Goal: Task Accomplishment & Management: Manage account settings

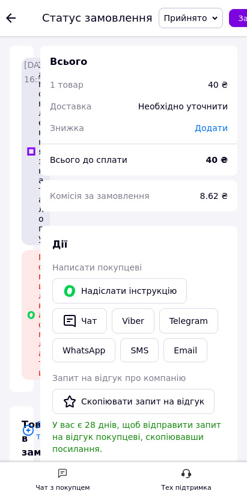
scroll to position [334, 0]
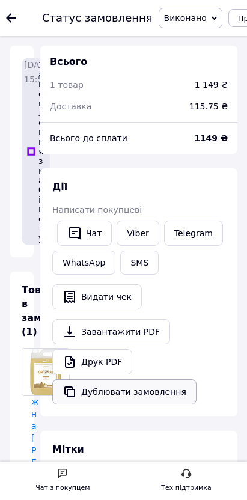
click at [197, 394] on button "Дублювати замовлення" at bounding box center [124, 391] width 144 height 25
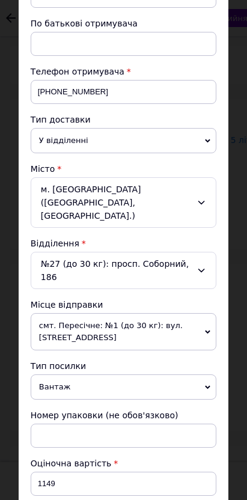
scroll to position [396, 0]
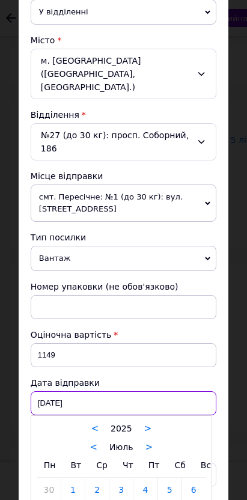
click at [216, 391] on div "[DATE] < 2025 > < Июль > Пн Вт Ср Чт Пт Сб Вс 30 1 2 3 4 5 6 7 8 9 10 11 12 13 …" at bounding box center [124, 403] width 186 height 24
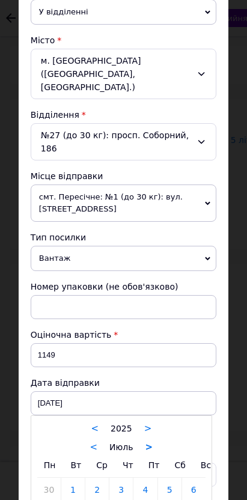
click at [153, 442] on link ">" at bounding box center [149, 447] width 8 height 11
click at [156, 442] on link ">" at bounding box center [152, 447] width 8 height 11
type input "12.09.2025"
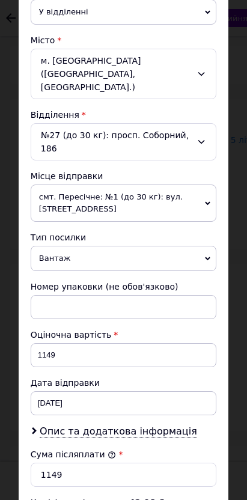
type input "2"
type input "0.41"
type input "20"
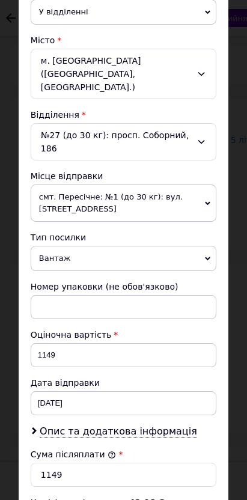
type input "4.08"
type input "20"
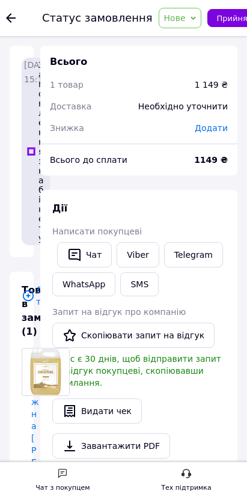
drag, startPoint x: 966, startPoint y: 20, endPoint x: 955, endPoint y: 51, distance: 33.1
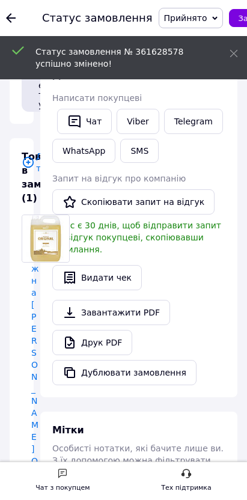
scroll to position [200, 0]
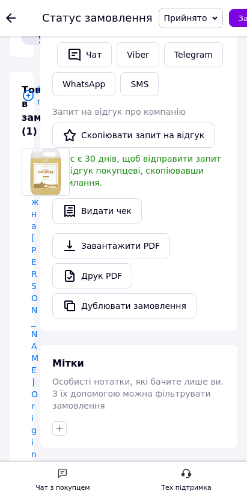
click at [132, 277] on link "Друк PDF" at bounding box center [92, 275] width 80 height 25
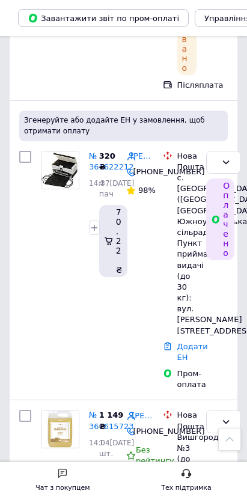
scroll to position [388, 0]
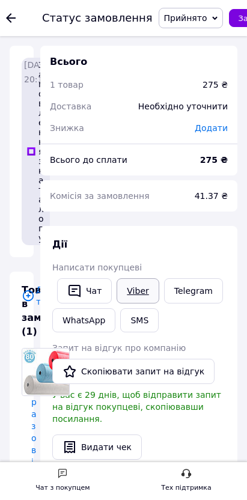
click at [159, 301] on link "Viber" at bounding box center [138, 290] width 42 height 25
drag, startPoint x: 268, startPoint y: 219, endPoint x: 357, endPoint y: 218, distance: 89.6
copy span "23-08-100-B"
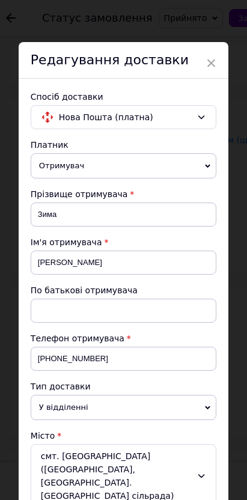
scroll to position [396, 0]
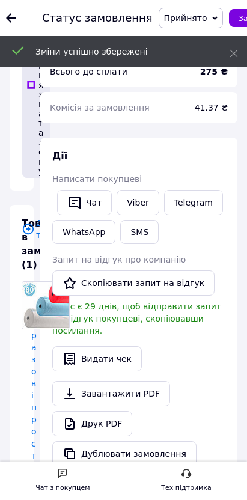
scroll to position [334, 0]
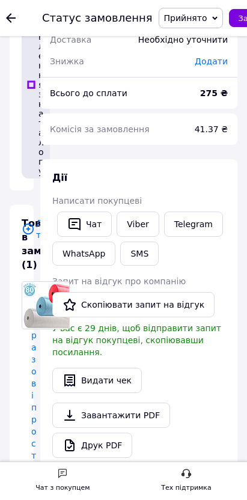
drag, startPoint x: 648, startPoint y: 338, endPoint x: 798, endPoint y: 338, distance: 149.7
copy div "№2 (до 10 кг): вул. Центральна, 4А"
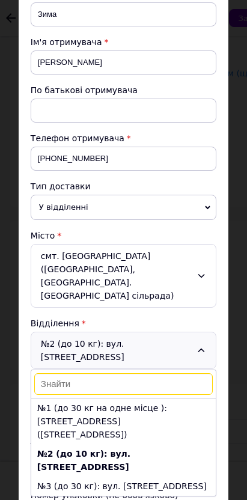
scroll to position [334, 0]
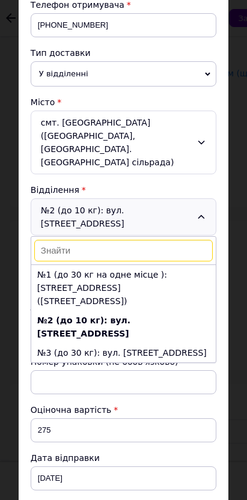
click at [247, 251] on div "× Редагування доставки Спосіб доставки Нова Пошта (платна) Платник Отримувач Ві…" at bounding box center [123, 250] width 247 height 500
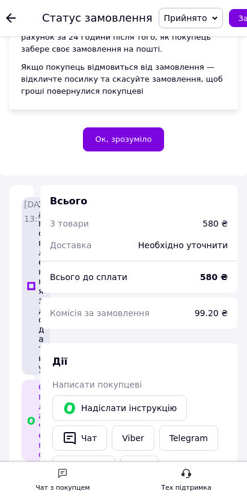
scroll to position [534, 0]
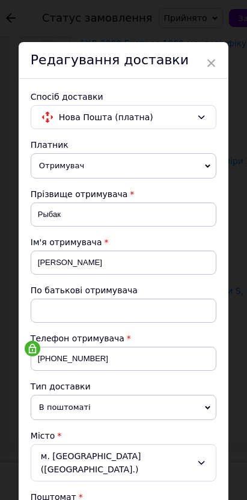
scroll to position [290, 0]
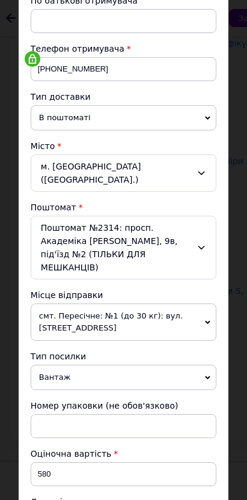
type input "3"
type input "0.11"
type input "34"
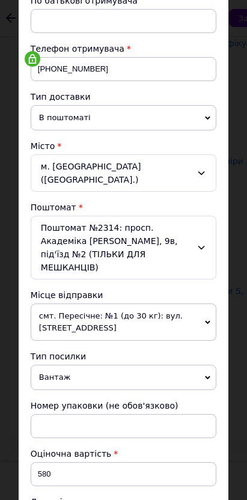
type input "1.3"
type input "34"
type input "2"
type input "0.15"
type input "24"
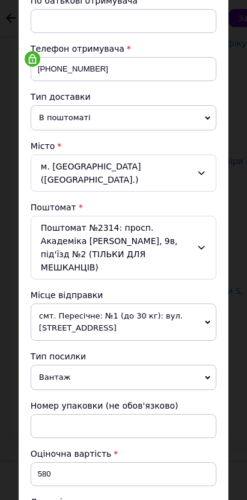
type input "1.84"
type input "24"
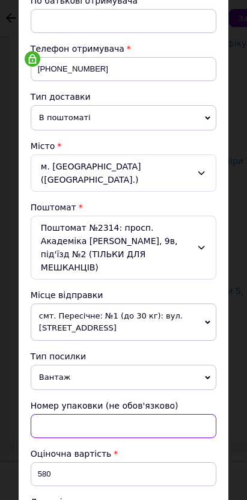
drag, startPoint x: 418, startPoint y: 283, endPoint x: 423, endPoint y: 287, distance: 6.5
click at [216, 414] on input at bounding box center [124, 426] width 186 height 24
type input "2 кг"
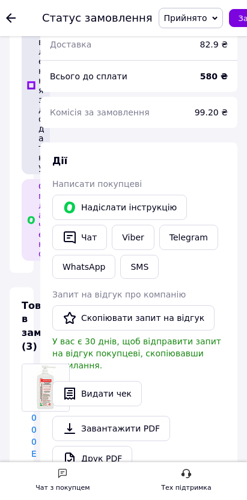
scroll to position [735, 0]
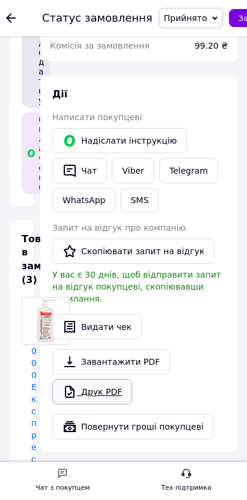
click at [132, 379] on link "Друк PDF" at bounding box center [92, 391] width 80 height 25
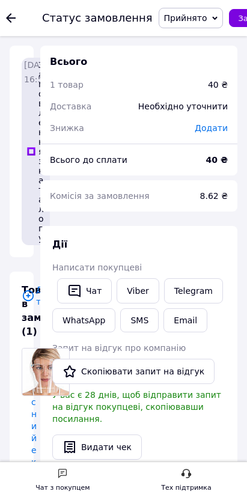
scroll to position [67, 0]
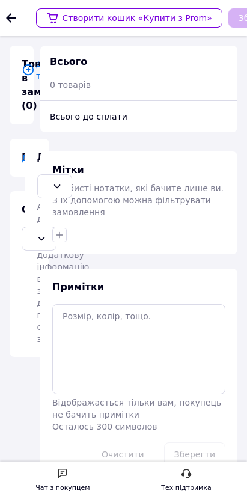
click at [55, 153] on span "Додати" at bounding box center [38, 158] width 33 height 10
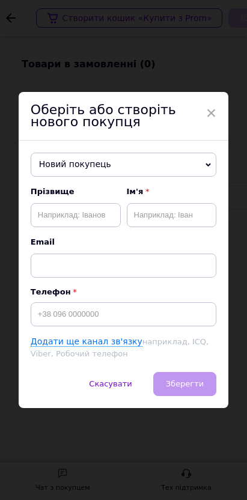
click at [216, 173] on span "Новий покупець" at bounding box center [124, 165] width 186 height 24
paste input "0983162766"
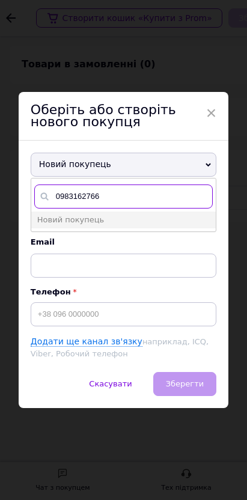
click at [213, 207] on input "0983162766" at bounding box center [123, 197] width 179 height 24
click at [213, 209] on input "+380983162766" at bounding box center [123, 197] width 179 height 24
paste input "Петрашевич Альбіна"
type input "+380983162766 Петрашевич Альбіна"
click at [213, 203] on input "+380983162766 Петрашевич Альбіна" at bounding box center [123, 197] width 179 height 24
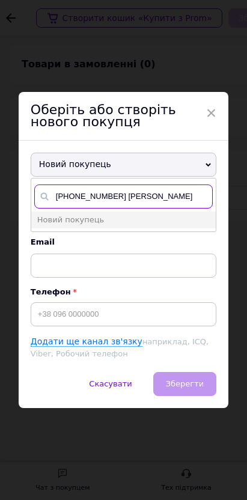
click at [213, 203] on input "+380983162766 Петрашевич Альбіна" at bounding box center [123, 197] width 179 height 24
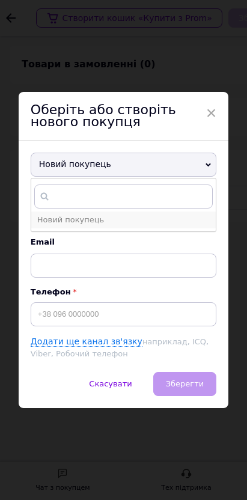
click at [216, 225] on li "Новий покупець" at bounding box center [123, 220] width 185 height 17
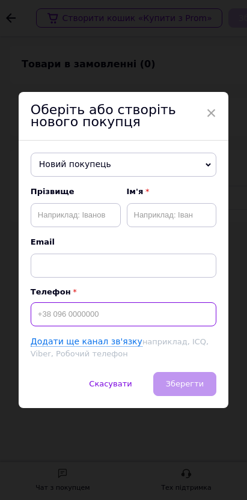
click at [216, 326] on input at bounding box center [124, 314] width 186 height 24
paste input "+380983162766"
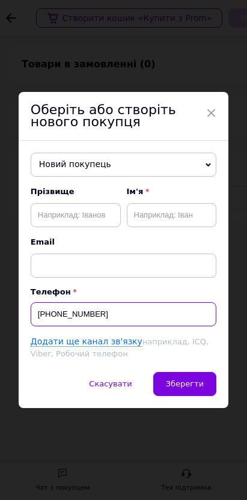
type input "+380983162766"
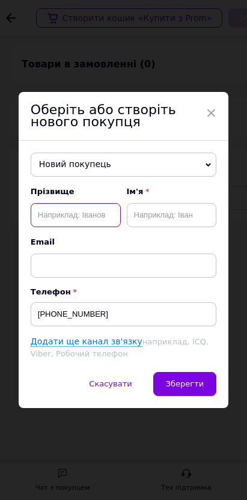
click at [121, 227] on input "text" at bounding box center [76, 215] width 90 height 24
paste input "+380983162766 Петрашевич Альбіна"
click at [121, 227] on input "+380983162766 Петрашевич Альбіна" at bounding box center [76, 215] width 90 height 24
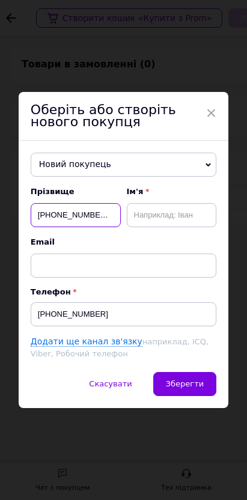
click at [121, 227] on input "+380983162766 Петрашевич Альбіна" at bounding box center [76, 215] width 90 height 24
click at [121, 227] on input "Петрашевич Альбіна" at bounding box center [76, 215] width 90 height 24
type input "Петрашевич"
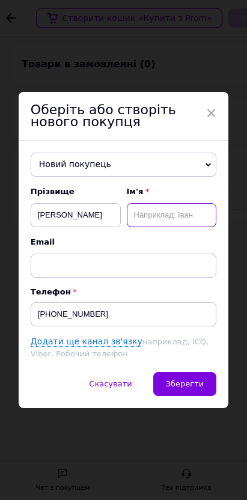
click at [217, 227] on input "text" at bounding box center [172, 215] width 90 height 24
paste input "Альбіна"
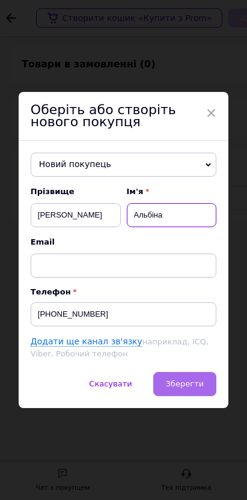
type input "Альбіна"
click at [216, 375] on button "Зберегти" at bounding box center [184, 384] width 63 height 24
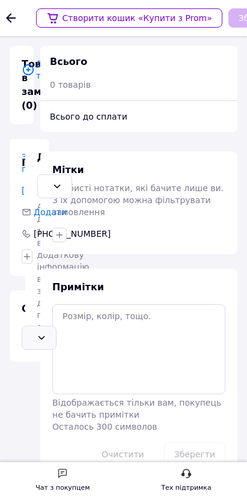
click at [57, 326] on div "Не обрано" at bounding box center [39, 338] width 35 height 24
click at [51, 387] on div "Післяплата" at bounding box center [39, 393] width 24 height 13
click at [37, 151] on div "Доставка Не обрано Адресу доставки та всю додаткову інформацію ви зможете додат…" at bounding box center [37, 248] width 0 height 194
click at [47, 180] on div "Не обрано" at bounding box center [47, 186] width 0 height 13
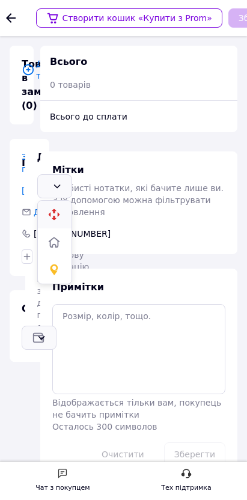
click at [61, 208] on icon at bounding box center [53, 214] width 13 height 13
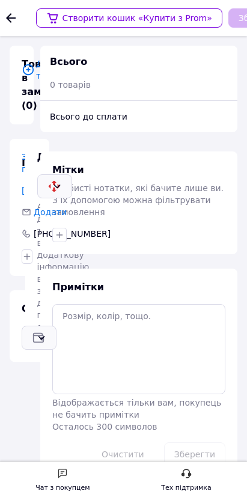
click at [22, 70] on span "Додати товар" at bounding box center [22, 70] width 0 height 24
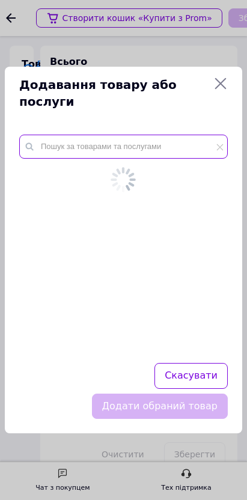
click at [228, 159] on input "text" at bounding box center [123, 147] width 209 height 24
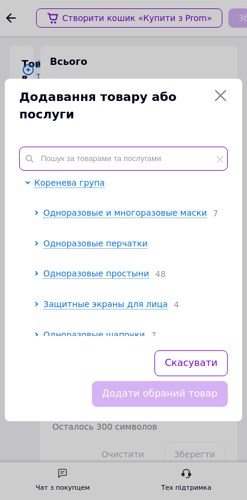
paste input "Vanilla"
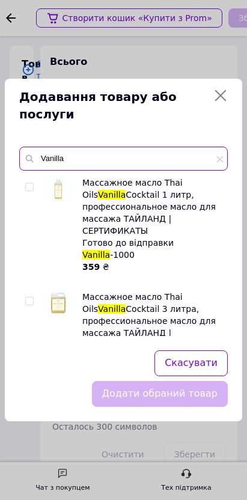
type input "Vanilla"
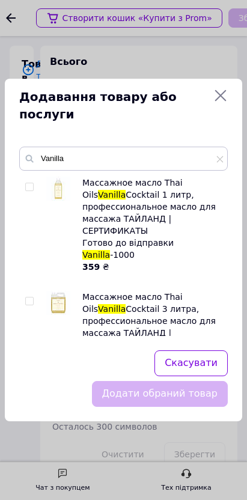
click at [37, 207] on div at bounding box center [31, 225] width 12 height 96
click at [33, 191] on input "checkbox" at bounding box center [29, 187] width 8 height 8
checkbox input "true"
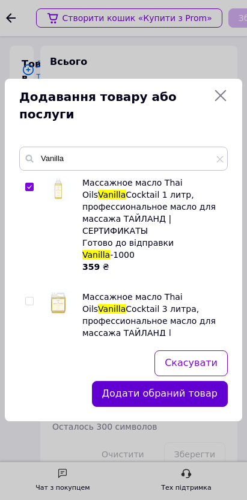
click at [228, 386] on button "Додати обраний товар" at bounding box center [160, 394] width 136 height 26
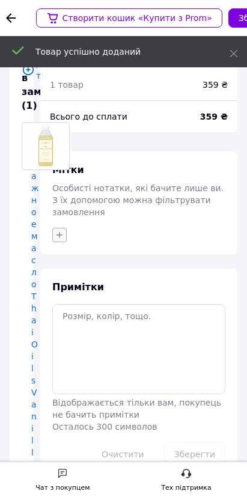
click at [64, 238] on icon "button" at bounding box center [60, 235] width 10 height 10
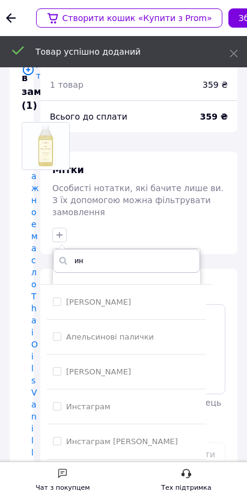
type input "ин"
click at [200, 436] on div "Инстаграм [PERSON_NAME]" at bounding box center [126, 441] width 147 height 11
checkbox input "true"
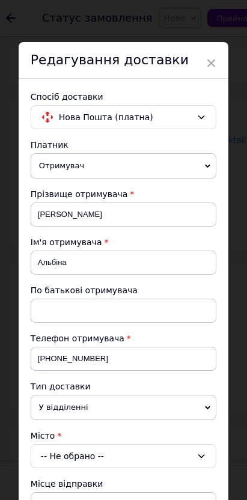
click at [216, 444] on div "-- Не обрано --" at bounding box center [124, 456] width 186 height 24
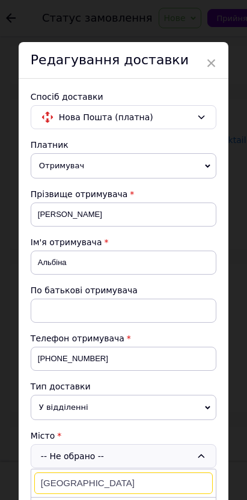
type input "Дмитрівка"
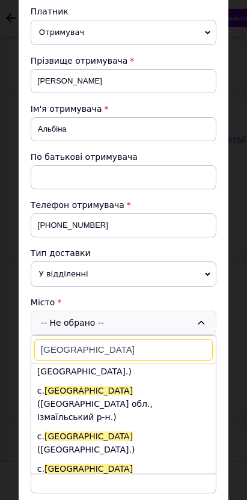
scroll to position [67, 0]
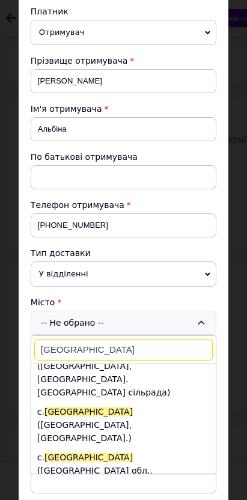
click at [216, 494] on li "с. Дмитрівка (Черкаська обл.)" at bounding box center [123, 510] width 185 height 32
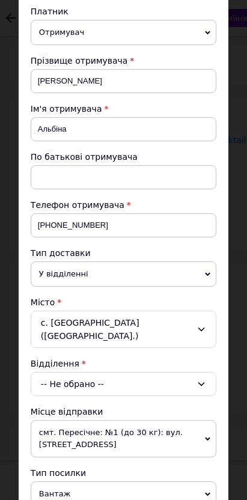
click at [216, 372] on div "-- Не обрано --" at bounding box center [124, 384] width 186 height 24
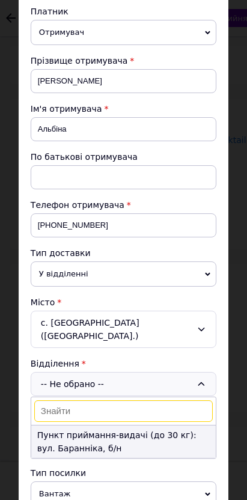
click at [216, 426] on li "Пункт приймання-видачі (до 30 кг): вул. Баранніка, б/н" at bounding box center [123, 442] width 185 height 32
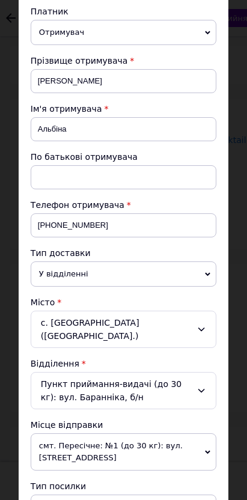
scroll to position [396, 0]
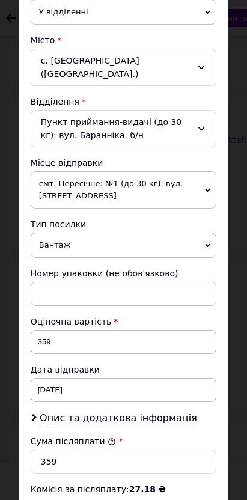
type input "1"
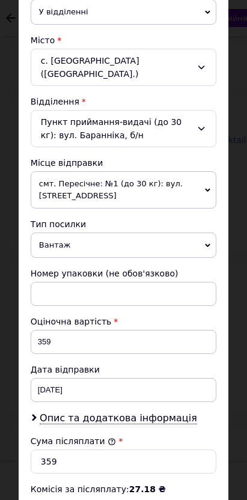
type input "10"
type input "1.02"
type input "10"
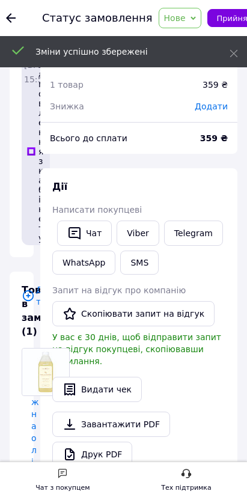
drag, startPoint x: 970, startPoint y: 14, endPoint x: 950, endPoint y: 45, distance: 37.4
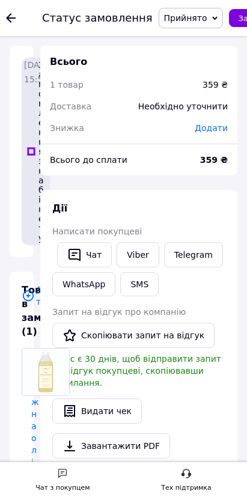
scroll to position [334, 0]
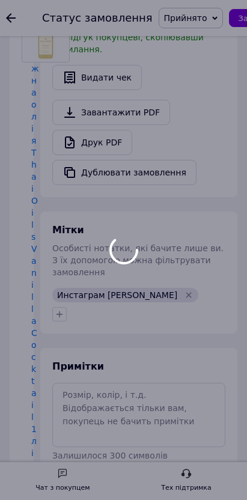
scroll to position [200, 0]
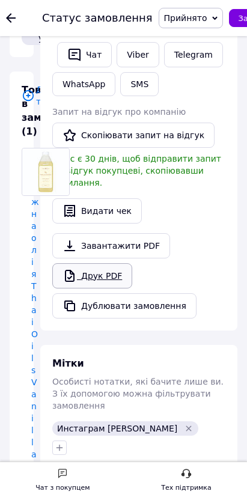
click at [132, 272] on link "Друк PDF" at bounding box center [92, 275] width 80 height 25
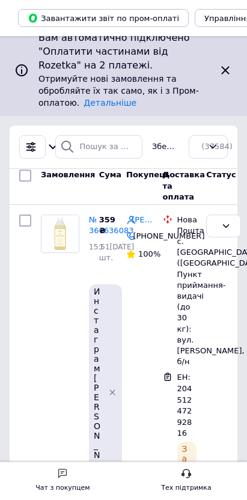
scroll to position [13, 0]
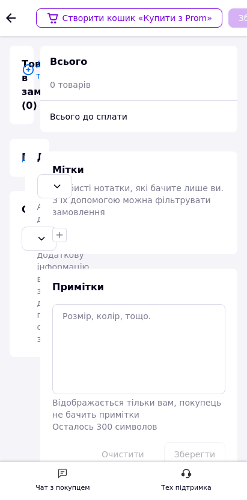
click at [34, 139] on div "Покупець Додати" at bounding box center [22, 158] width 24 height 38
click at [55, 153] on span "Додати" at bounding box center [38, 158] width 33 height 10
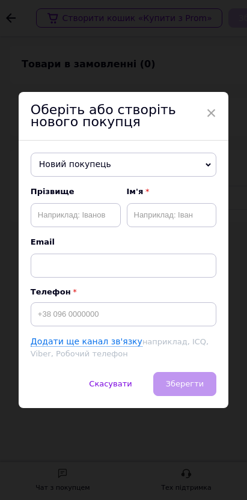
click at [216, 176] on span "Новий покупець" at bounding box center [124, 165] width 186 height 24
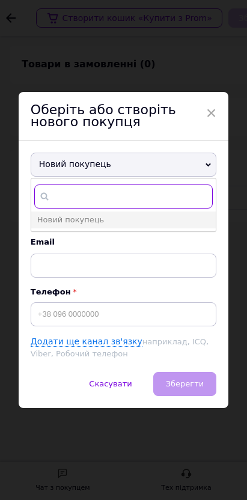
paste input "0667322071"
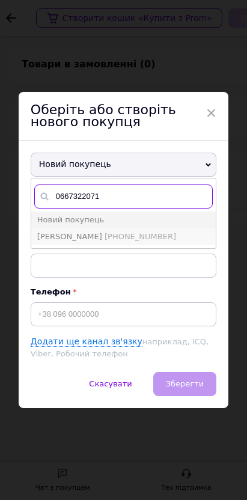
type input "0667322071"
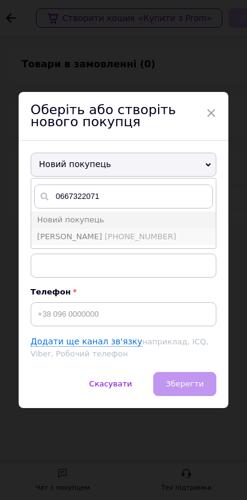
click at [216, 245] on li "Пахоменко Валя +380667322071" at bounding box center [123, 236] width 185 height 17
type input "Пахоменко Валя"
type input "[PHONE_NUMBER]"
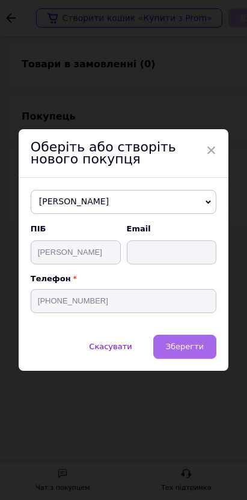
click at [204, 351] on span "Зберегти" at bounding box center [185, 346] width 38 height 9
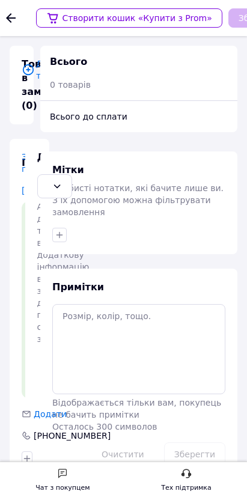
click at [47, 180] on div "Не обрано" at bounding box center [47, 186] width 0 height 13
drag, startPoint x: 581, startPoint y: 182, endPoint x: 761, endPoint y: 98, distance: 197.9
click at [67, 208] on div "Нова Пошта (платна)" at bounding box center [55, 214] width 24 height 13
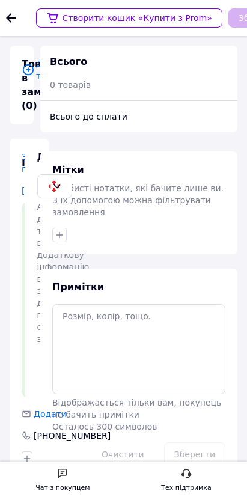
click at [22, 73] on span "Додати товар" at bounding box center [22, 70] width 0 height 24
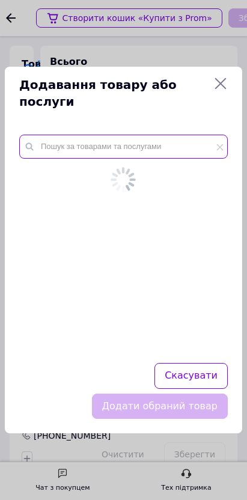
click at [228, 159] on input "text" at bounding box center [123, 147] width 209 height 24
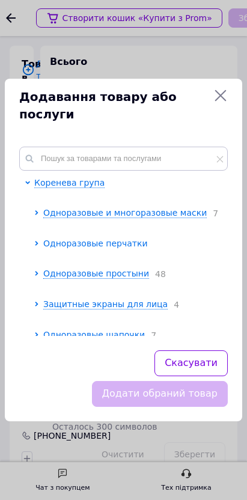
click at [147, 248] on span "Одноразовые перчатки" at bounding box center [95, 244] width 104 height 10
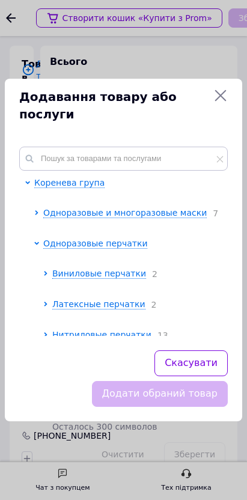
click at [152, 330] on span "Нитриловые перчатки" at bounding box center [101, 335] width 99 height 10
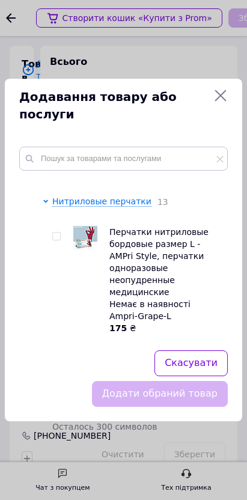
scroll to position [200, 0]
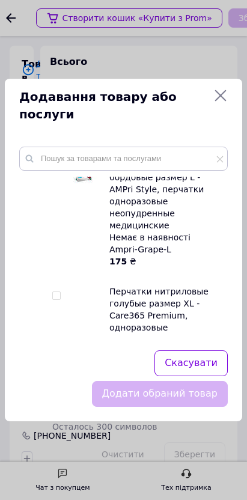
drag, startPoint x: 494, startPoint y: 236, endPoint x: 458, endPoint y: 234, distance: 35.5
click at [158, 371] on span "Care-NG-XL" at bounding box center [133, 376] width 49 height 10
copy span "Care-NG-"
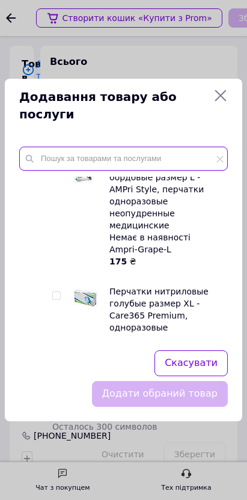
click at [228, 171] on input "text" at bounding box center [123, 159] width 209 height 24
paste input "Care-NG-"
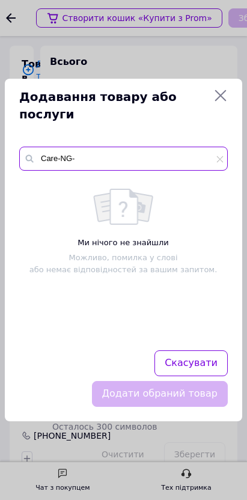
scroll to position [0, 0]
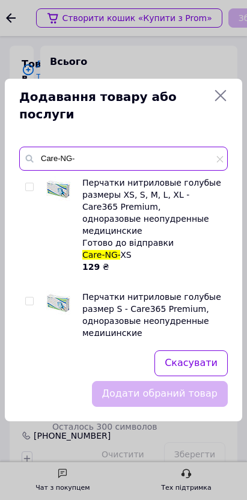
type input "Care-NG-"
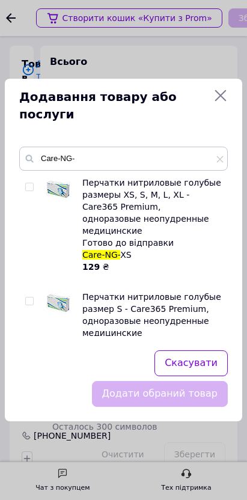
click at [33, 298] on input "checkbox" at bounding box center [29, 302] width 8 height 8
checkbox input "true"
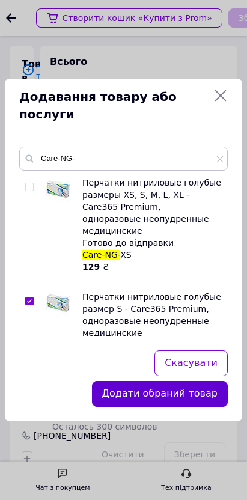
click at [228, 394] on button "Додати обраний товар" at bounding box center [160, 394] width 136 height 26
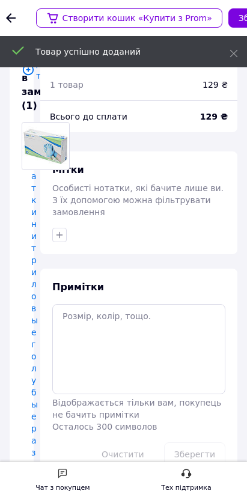
click at [64, 240] on icon "button" at bounding box center [60, 235] width 10 height 10
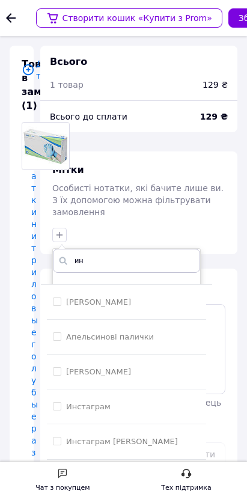
type input "ин"
click at [206, 424] on li "Инстаграм [PERSON_NAME]" at bounding box center [126, 441] width 159 height 35
checkbox input "true"
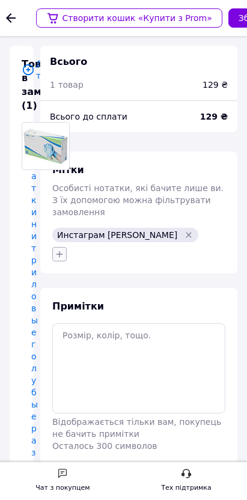
click at [64, 259] on icon "button" at bounding box center [60, 255] width 10 height 10
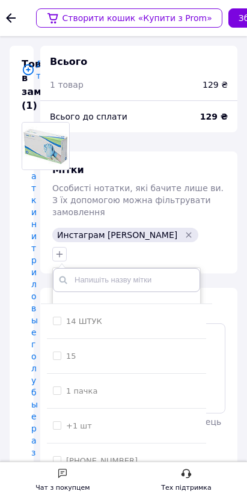
scroll to position [334, 0]
checkbox input "true"
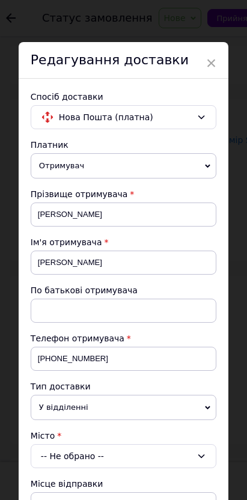
click at [216, 444] on div "-- Не обрано --" at bounding box center [124, 456] width 186 height 24
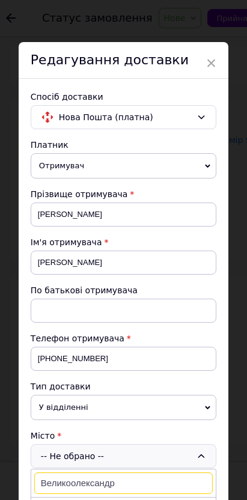
type input "Великоолександр"
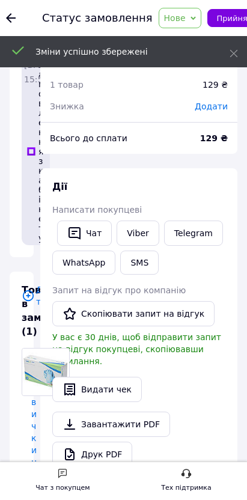
drag, startPoint x: 987, startPoint y: 21, endPoint x: 981, endPoint y: 31, distance: 11.6
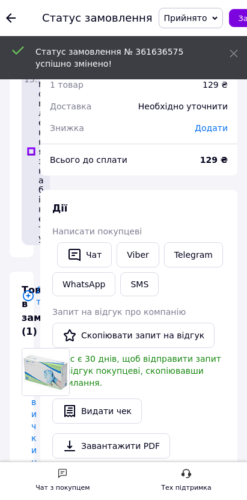
scroll to position [400, 0]
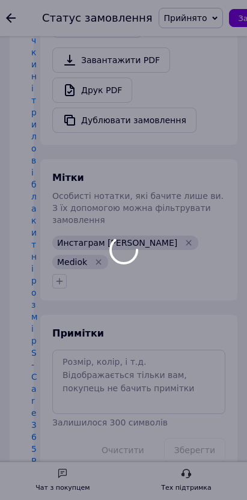
scroll to position [52, 0]
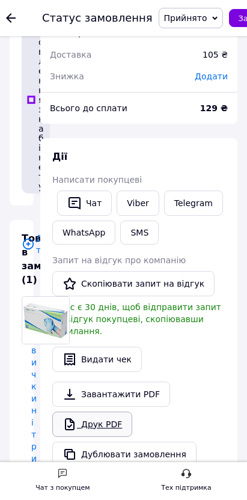
click at [132, 421] on link "Друк PDF" at bounding box center [92, 424] width 80 height 25
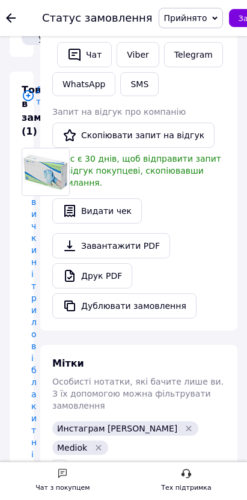
scroll to position [0, 0]
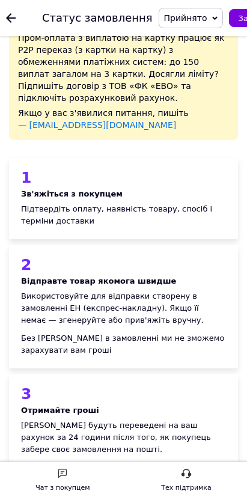
scroll to position [334, 0]
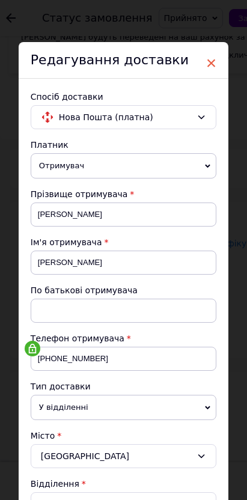
click at [217, 67] on span "×" at bounding box center [211, 63] width 11 height 20
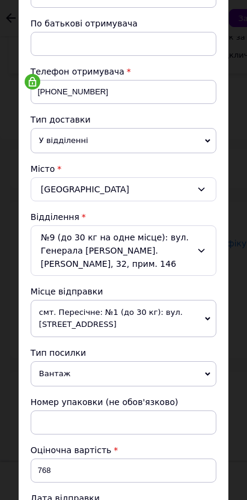
scroll to position [277, 0]
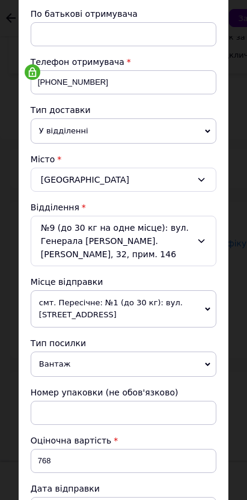
type input "2.9"
type input "2"
type input "0.1"
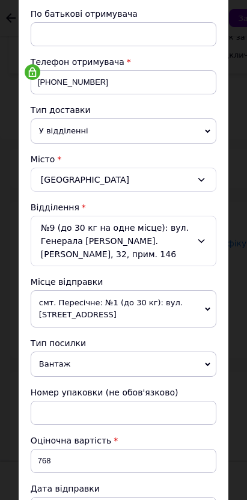
type input "25"
type input "0.96"
type input "25"
type input "2"
type input "0.11"
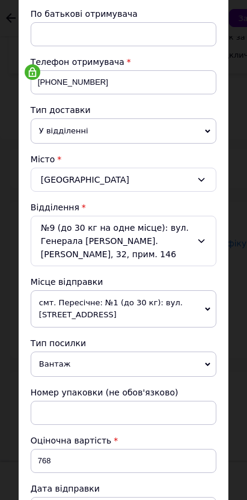
type input "24"
type input "1.35"
type input "24"
type input "1"
type input "0.15"
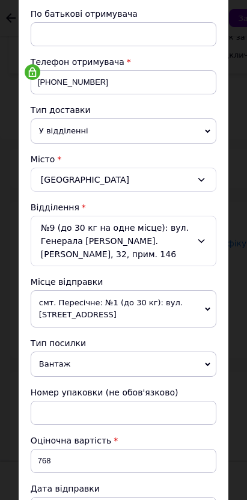
type input "13"
type input "1.95"
type input "13"
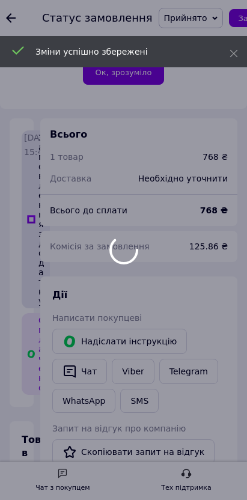
scroll to position [601, 0]
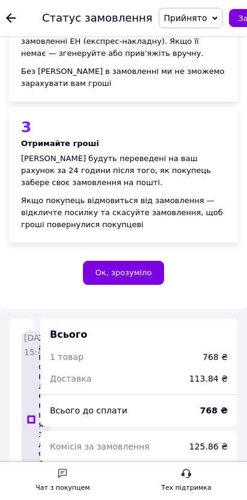
scroll to position [534, 0]
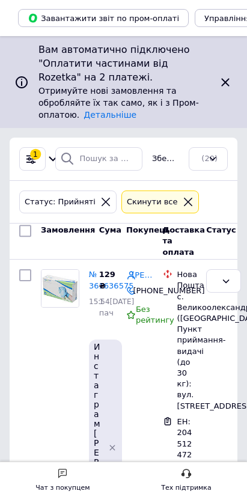
click at [31, 225] on input "checkbox" at bounding box center [25, 231] width 12 height 12
checkbox input "true"
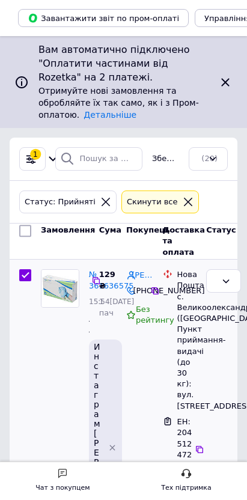
checkbox input "true"
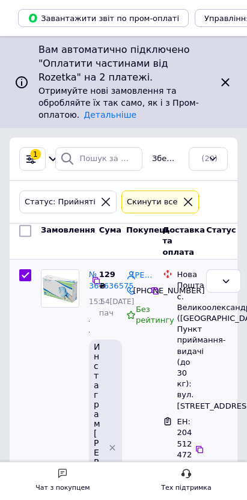
checkbox input "true"
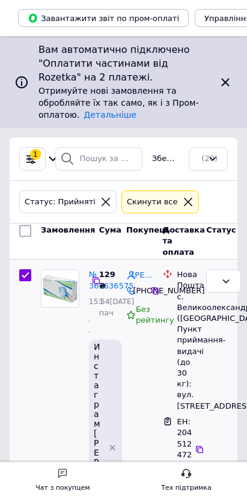
checkbox input "true"
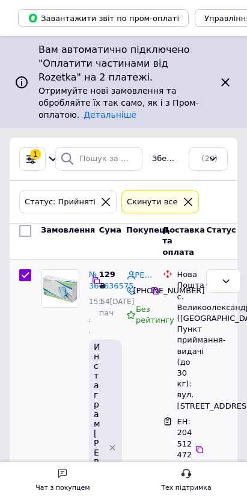
checkbox input "true"
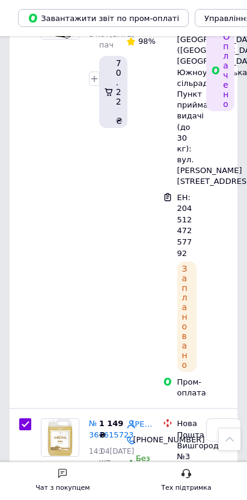
scroll to position [1969, 0]
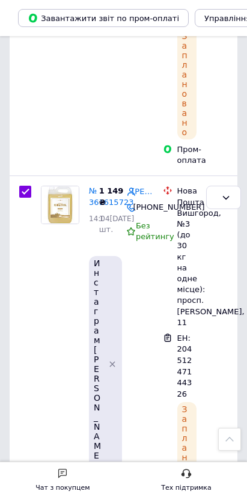
checkbox input "false"
checkbox input "true"
checkbox input "false"
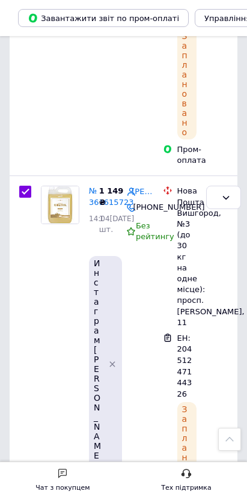
checkbox input "true"
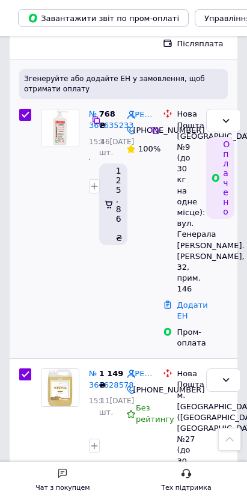
scroll to position [433, 0]
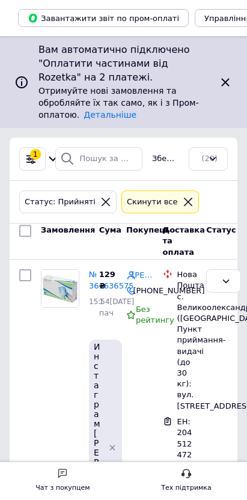
click at [31, 225] on input "checkbox" at bounding box center [25, 231] width 12 height 12
checkbox input "true"
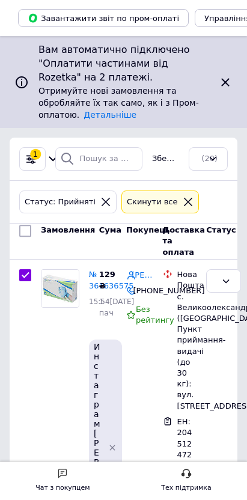
checkbox input "true"
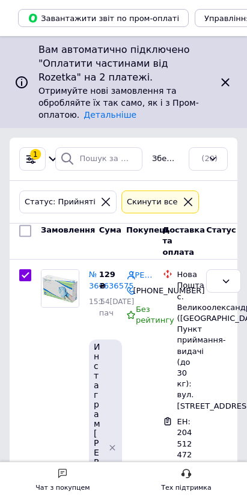
checkbox input "true"
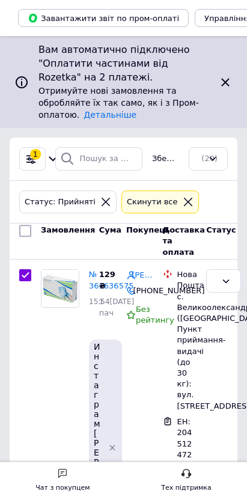
checkbox input "true"
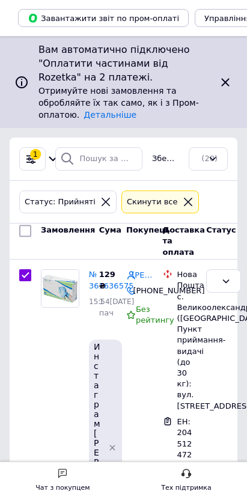
checkbox input "true"
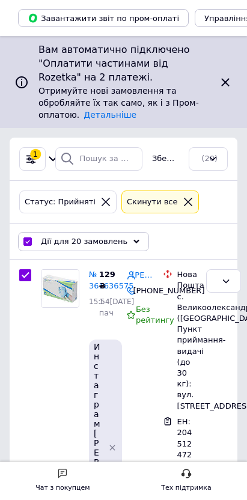
click at [31, 238] on input "checkbox" at bounding box center [27, 242] width 8 height 8
checkbox input "false"
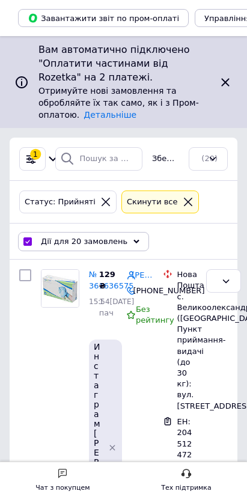
checkbox input "false"
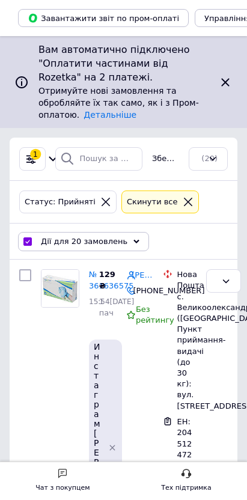
checkbox input "false"
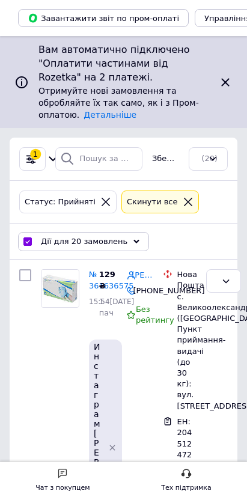
checkbox input "false"
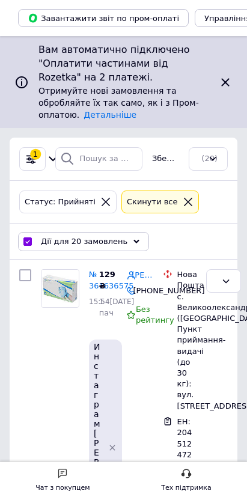
checkbox input "false"
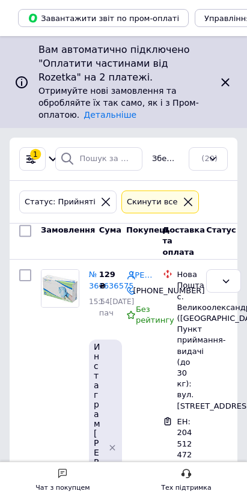
click at [31, 225] on input "checkbox" at bounding box center [25, 231] width 12 height 12
checkbox input "true"
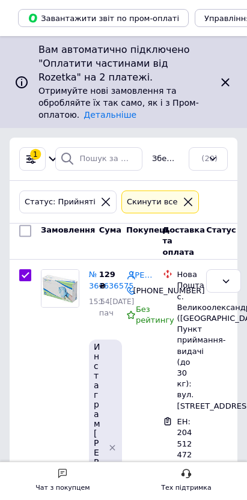
checkbox input "true"
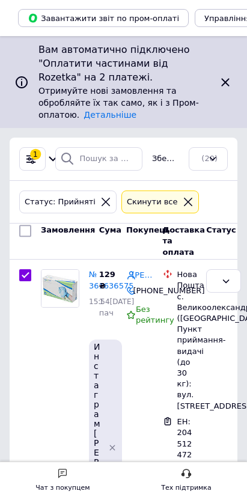
checkbox input "true"
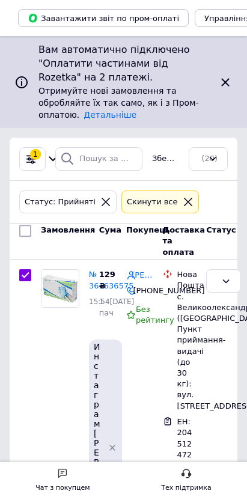
checkbox input "true"
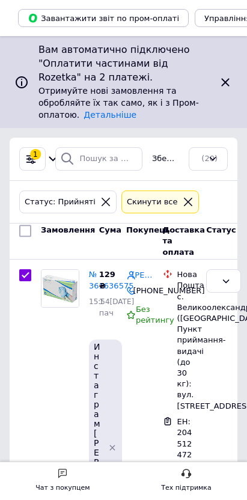
checkbox input "true"
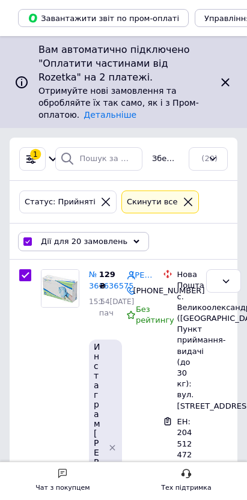
click at [31, 238] on input "checkbox" at bounding box center [27, 242] width 8 height 8
checkbox input "false"
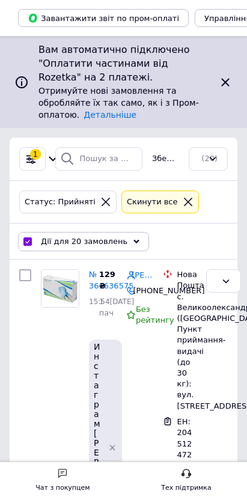
checkbox input "false"
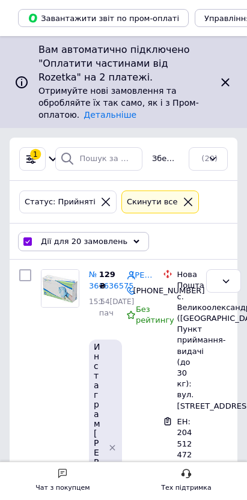
checkbox input "false"
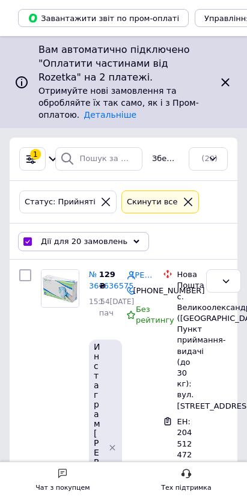
checkbox input "false"
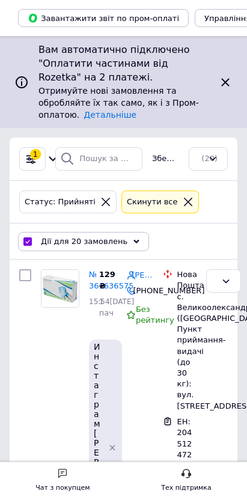
checkbox input "false"
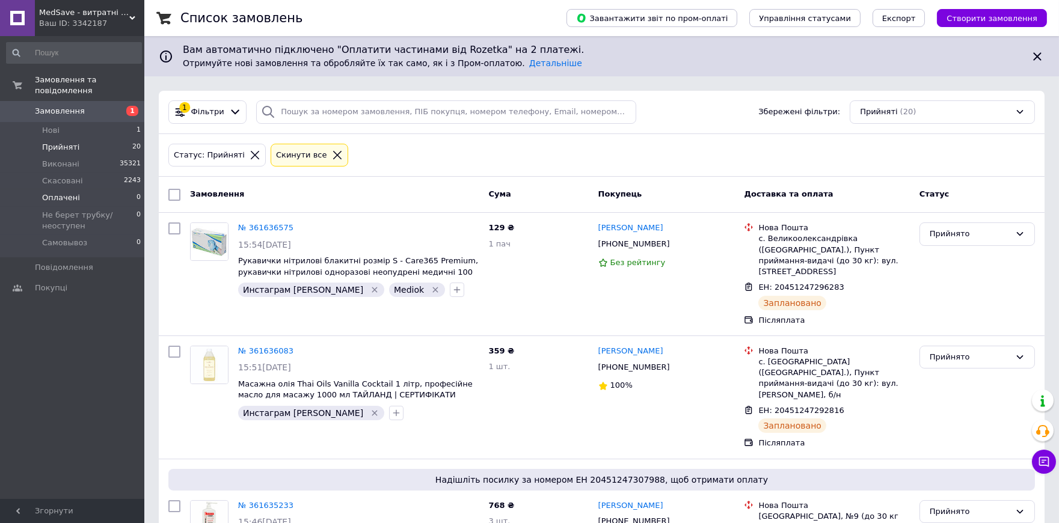
click at [48, 192] on span "Оплачені" at bounding box center [61, 197] width 38 height 11
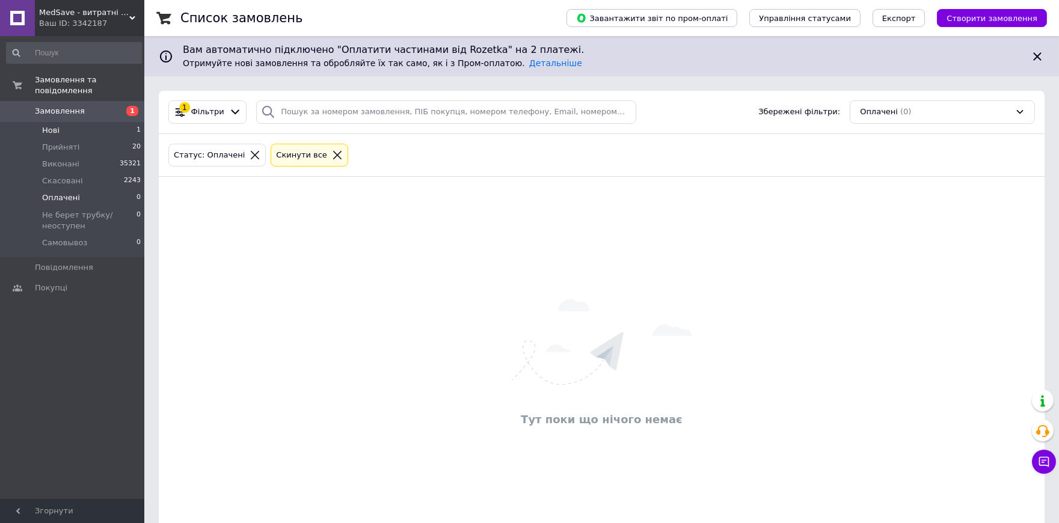
click at [74, 122] on li "Нові 1" at bounding box center [74, 130] width 148 height 17
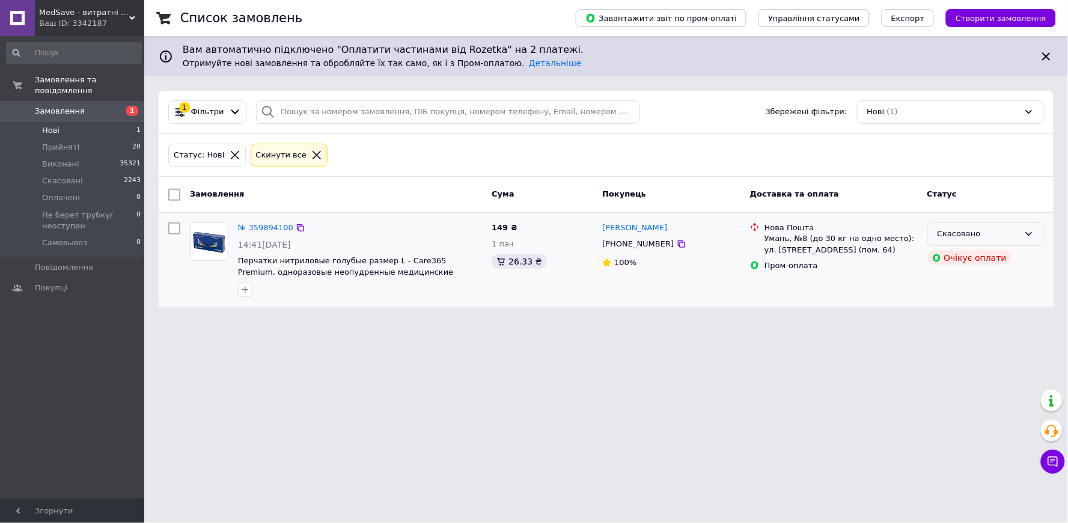
click at [958, 236] on div "Скасовано" at bounding box center [979, 234] width 82 height 13
click at [957, 256] on li "Прийнято" at bounding box center [985, 259] width 115 height 22
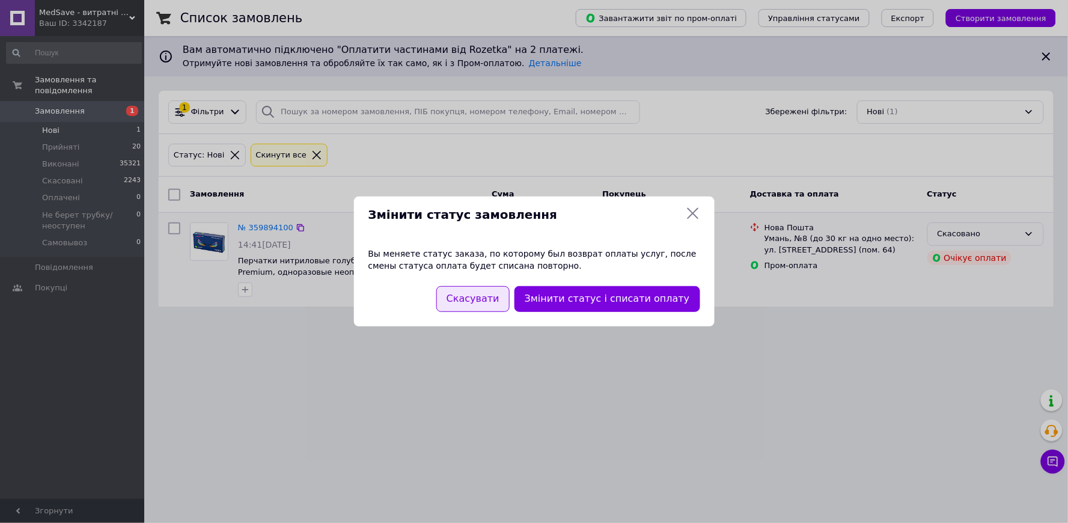
click at [509, 304] on button "Скасувати" at bounding box center [472, 299] width 73 height 26
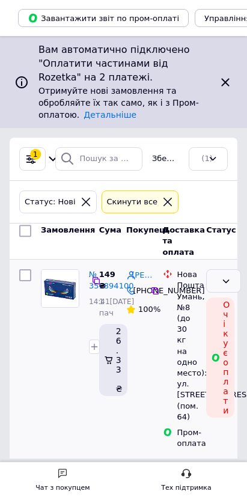
click at [216, 275] on div "Скасовано" at bounding box center [216, 281] width 0 height 13
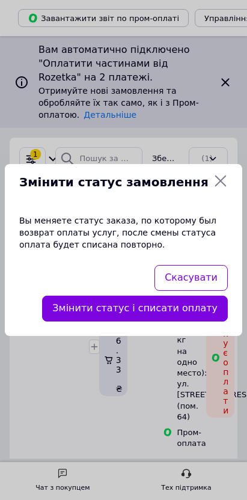
click at [228, 188] on icon at bounding box center [220, 181] width 14 height 14
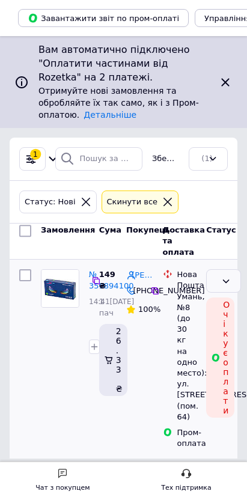
click at [216, 275] on div "Скасовано" at bounding box center [216, 281] width 0 height 13
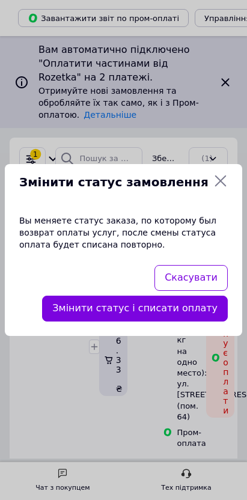
click at [228, 188] on icon at bounding box center [220, 181] width 14 height 14
